Goal: Transaction & Acquisition: Purchase product/service

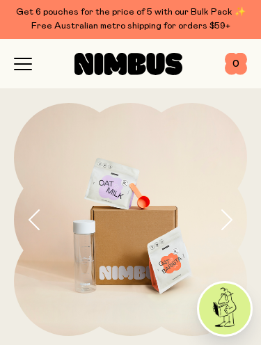
click at [22, 68] on icon "button" at bounding box center [23, 64] width 18 height 13
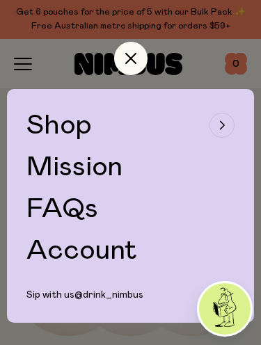
click at [131, 56] on icon "button" at bounding box center [130, 58] width 11 height 11
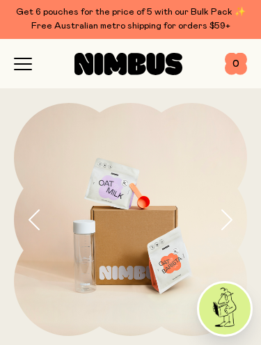
click at [22, 58] on icon "button" at bounding box center [23, 58] width 17 height 0
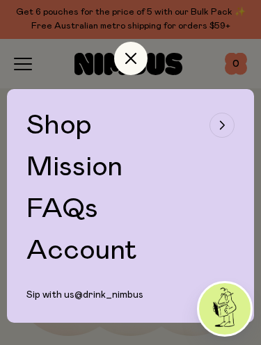
click at [131, 59] on icon "button" at bounding box center [130, 58] width 11 height 11
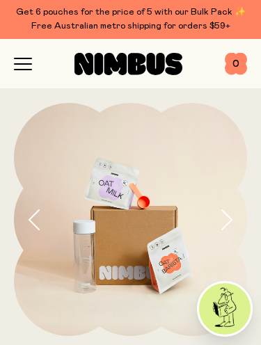
click at [24, 66] on icon "button" at bounding box center [23, 64] width 18 height 13
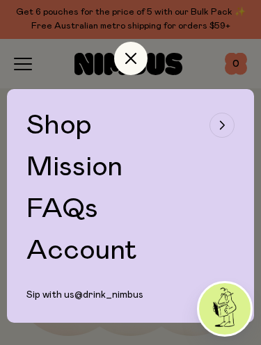
click at [224, 133] on div "button" at bounding box center [221, 125] width 25 height 25
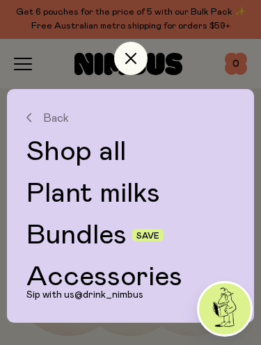
click at [130, 196] on link "Plant milks" at bounding box center [130, 193] width 208 height 28
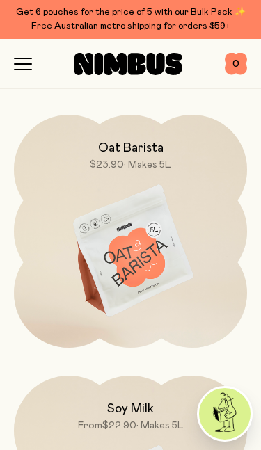
scroll to position [400, 0]
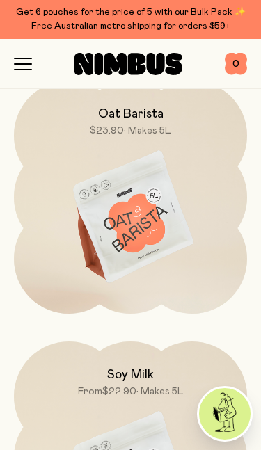
click at [196, 259] on img at bounding box center [130, 218] width 233 height 274
